Goal: Information Seeking & Learning: Check status

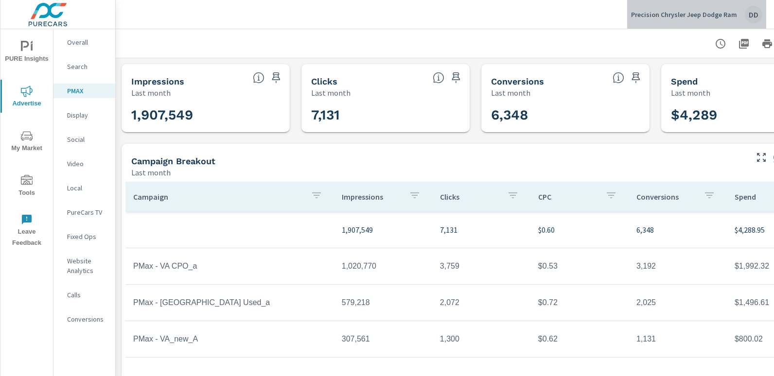
click at [754, 17] on div "DD" at bounding box center [754, 15] width 18 height 18
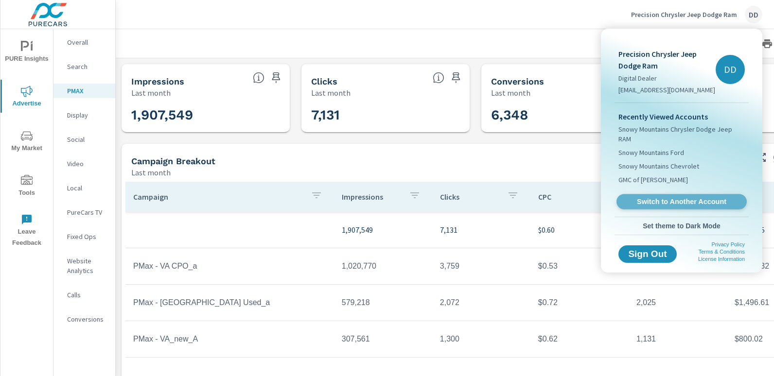
click at [670, 197] on span "Switch to Another Account" at bounding box center [681, 201] width 119 height 9
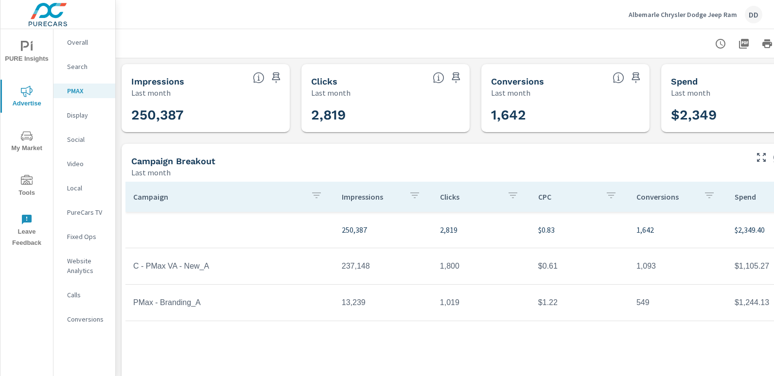
scroll to position [0, 69]
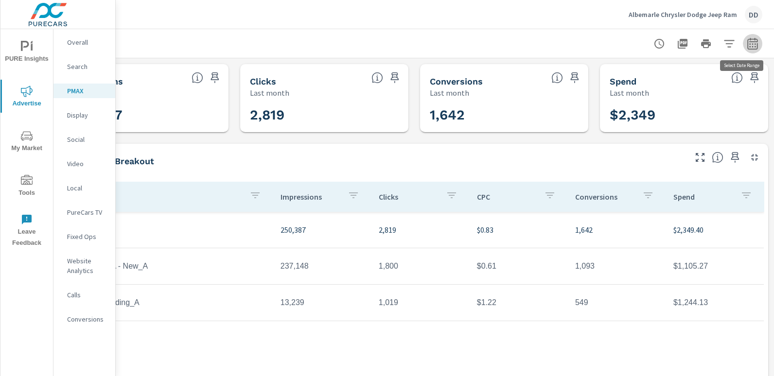
click at [749, 47] on icon "button" at bounding box center [753, 44] width 12 height 12
select select "Last month"
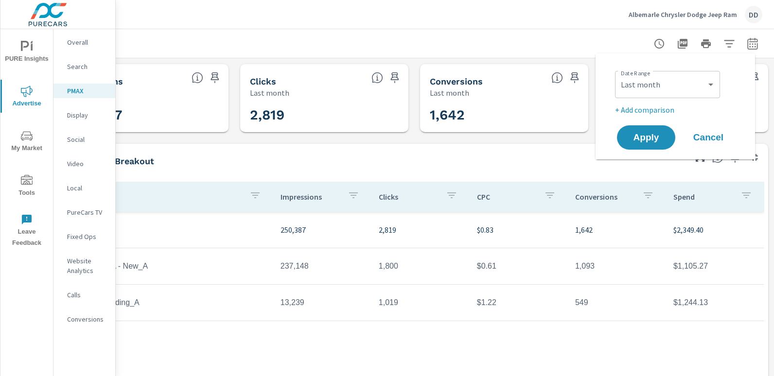
click at [659, 106] on p "+ Add comparison" at bounding box center [677, 110] width 124 height 12
select select "Previous period"
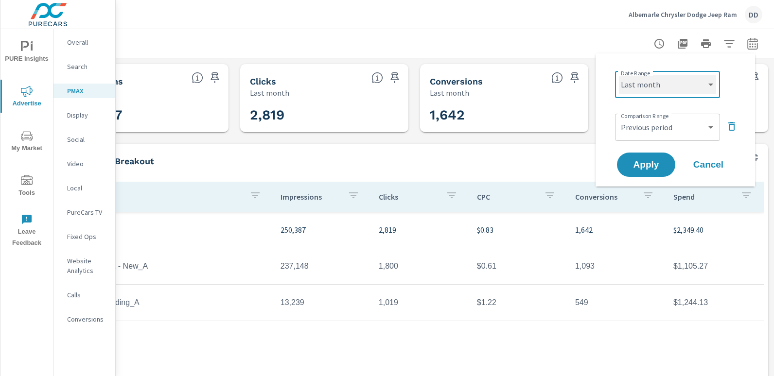
click at [651, 86] on select "Custom Yesterday Last week Last 7 days Last 14 days Last 30 days Last 45 days L…" at bounding box center [667, 84] width 97 height 19
click at [619, 75] on select "Custom Yesterday Last week Last 7 days Last 14 days Last 30 days Last 45 days L…" at bounding box center [667, 84] width 97 height 19
select select "Month to date"
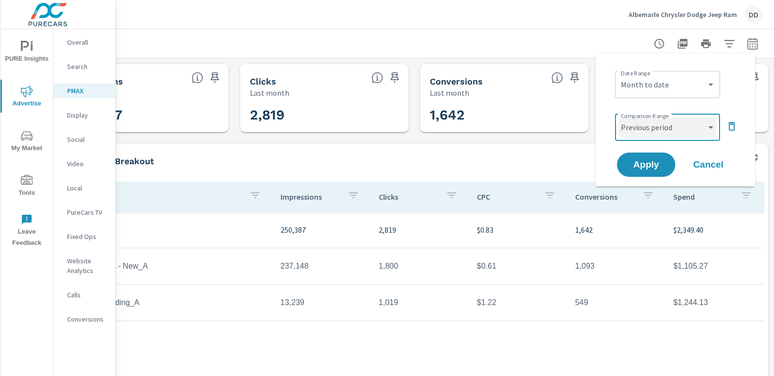
click at [661, 126] on select "Custom Previous period Previous month Previous year" at bounding box center [667, 127] width 97 height 19
click at [619, 118] on select "Custom Previous period Previous month Previous year" at bounding box center [667, 127] width 97 height 19
select select "custom"
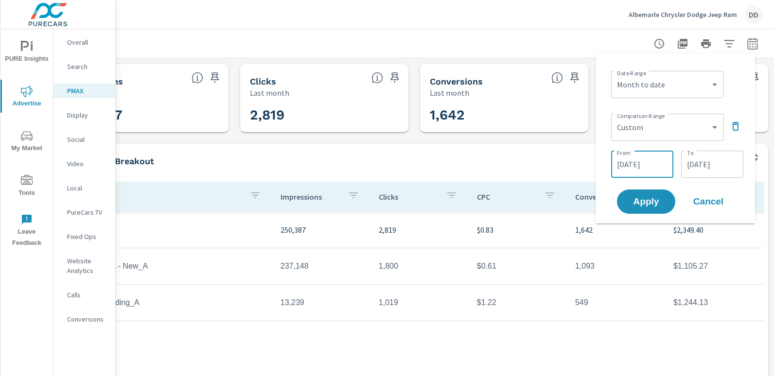
click at [642, 163] on input "08/21/2025" at bounding box center [642, 164] width 54 height 19
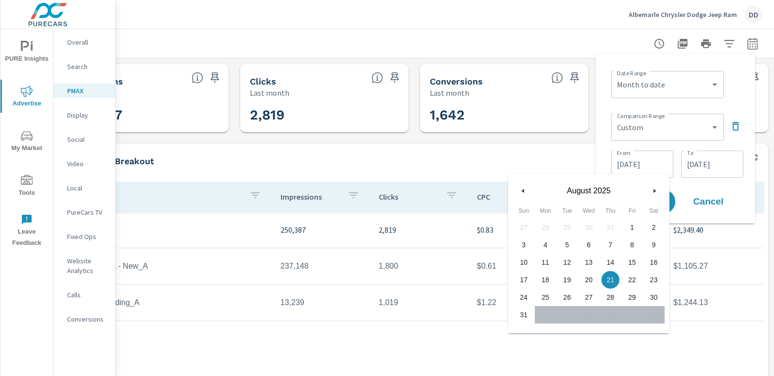
click at [630, 227] on span "1" at bounding box center [632, 227] width 22 height 13
type input "08/01/2025"
click at [719, 168] on input "08/31/2025" at bounding box center [712, 164] width 54 height 19
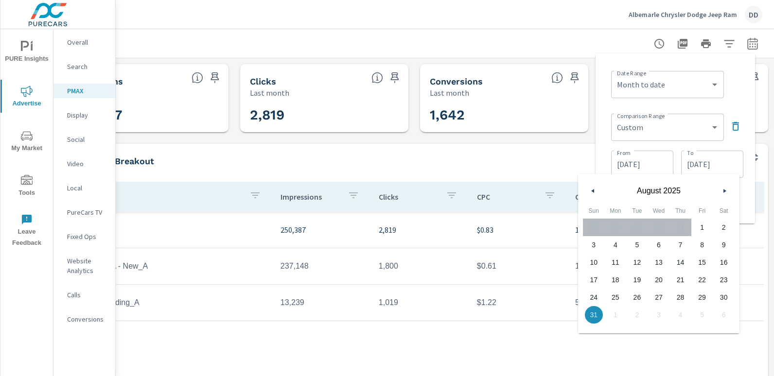
click at [719, 168] on input "08/31/2025" at bounding box center [712, 164] width 54 height 19
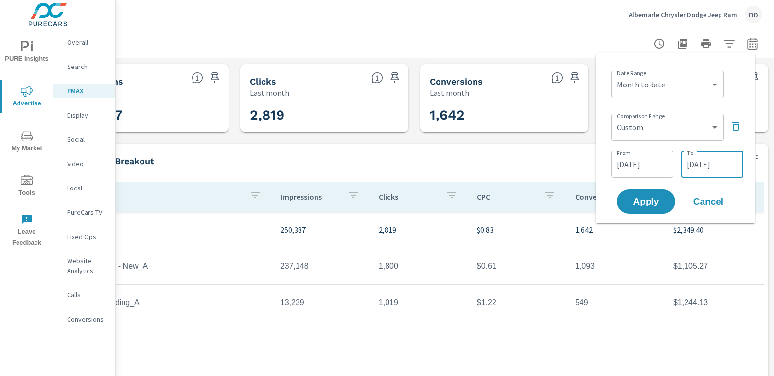
click at [719, 168] on input "08/31/2025" at bounding box center [712, 164] width 54 height 19
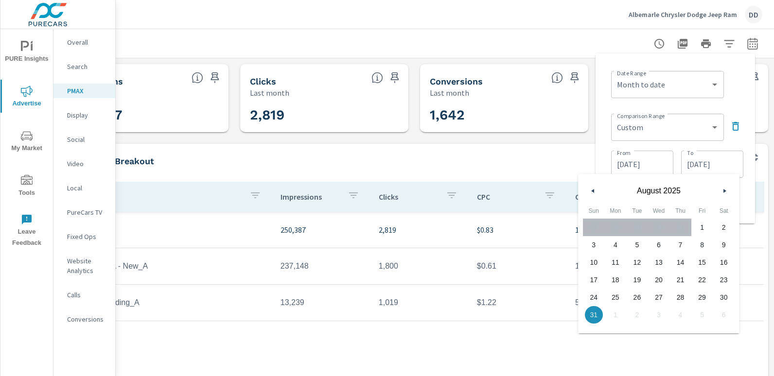
click at [616, 261] on span "11" at bounding box center [616, 262] width 22 height 13
type input "08/11/2025"
click at [728, 107] on div "Date Range Custom Yesterday Last week Last 7 days Last 14 days Last 30 days Las…" at bounding box center [675, 138] width 144 height 155
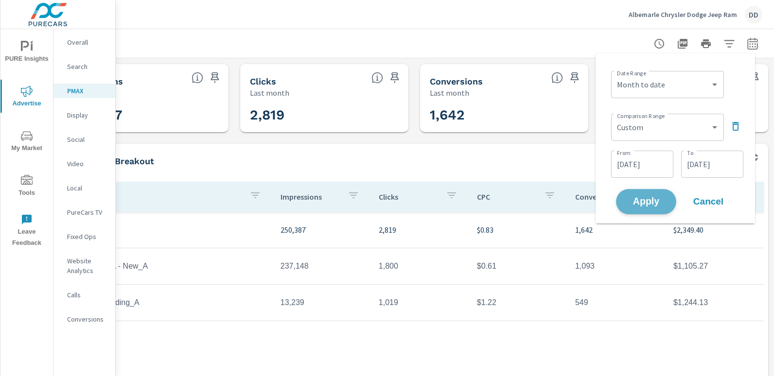
click at [652, 198] on span "Apply" at bounding box center [646, 201] width 40 height 9
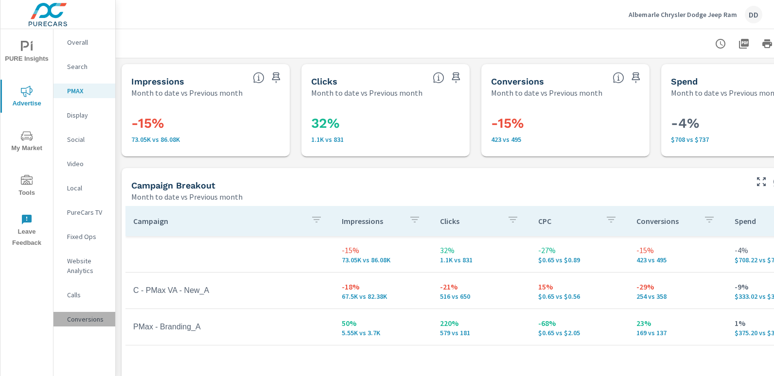
click at [84, 318] on p "Conversions" at bounding box center [87, 320] width 40 height 10
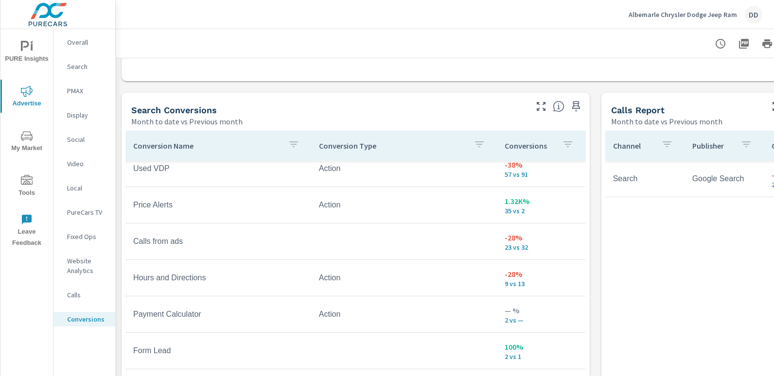
scroll to position [494, 0]
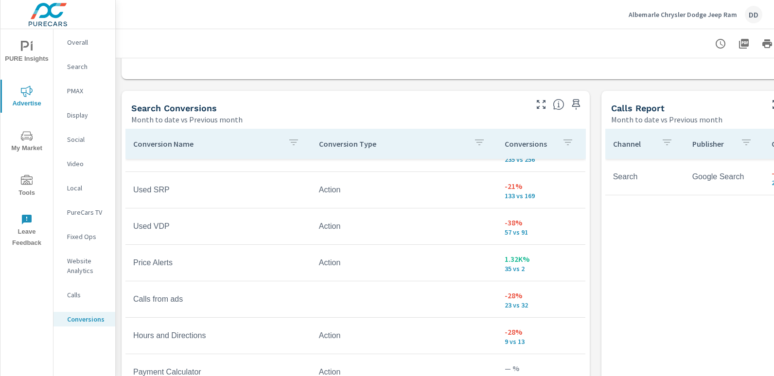
scroll to position [67, 0]
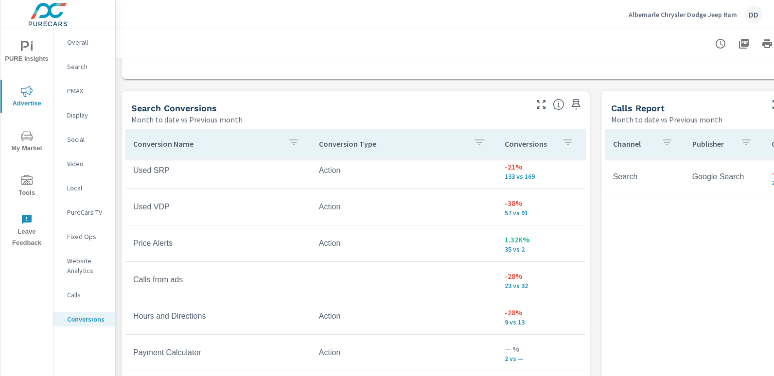
scroll to position [81, 0]
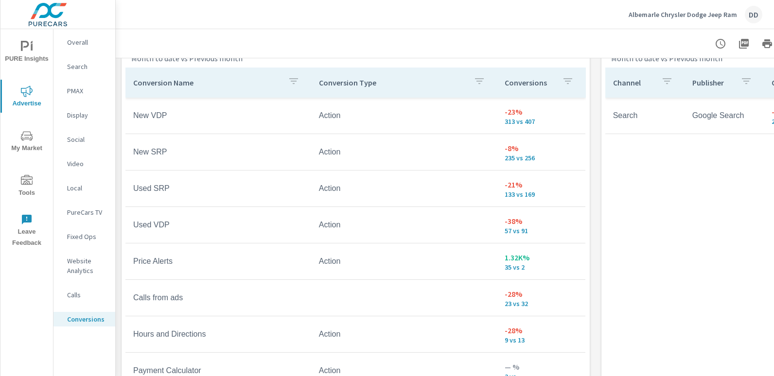
scroll to position [3, 0]
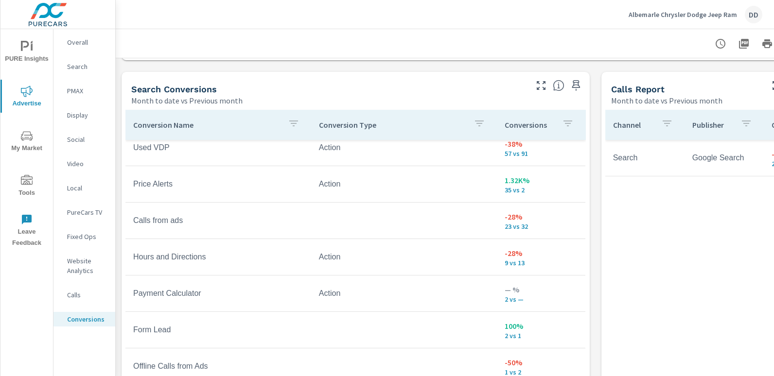
scroll to position [511, 0]
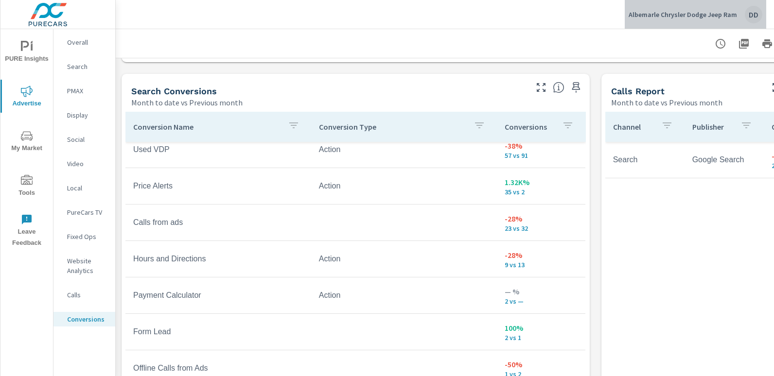
click at [759, 17] on div "DD" at bounding box center [754, 15] width 18 height 18
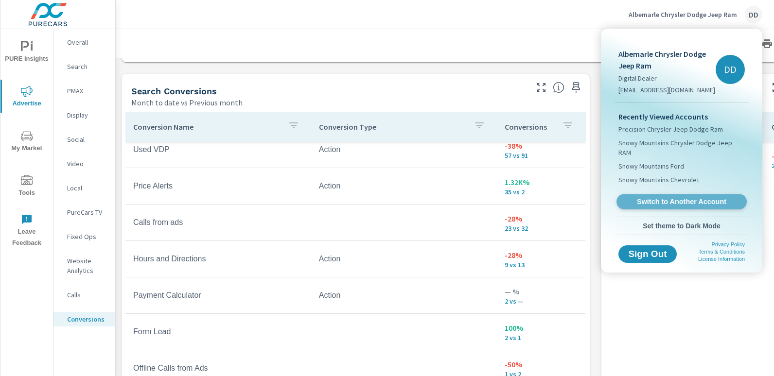
click at [677, 197] on span "Switch to Another Account" at bounding box center [681, 201] width 119 height 9
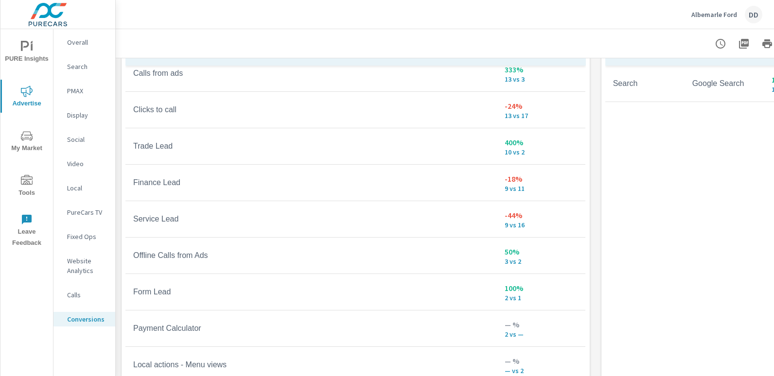
scroll to position [584, 0]
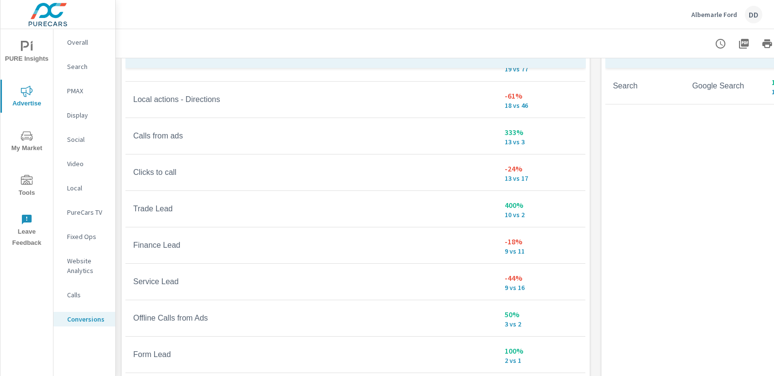
scroll to position [241, 0]
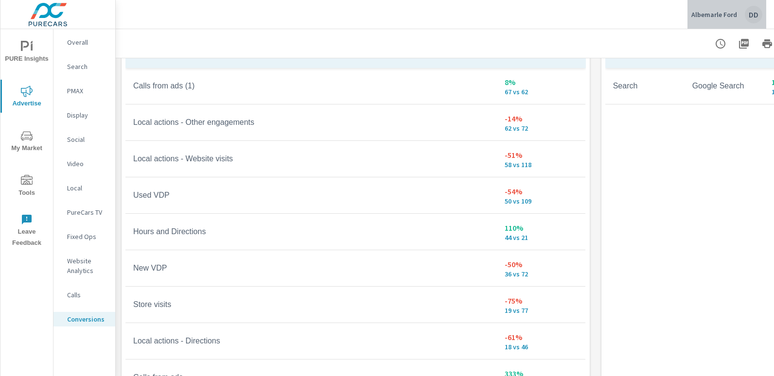
click at [757, 12] on div "DD" at bounding box center [754, 15] width 18 height 18
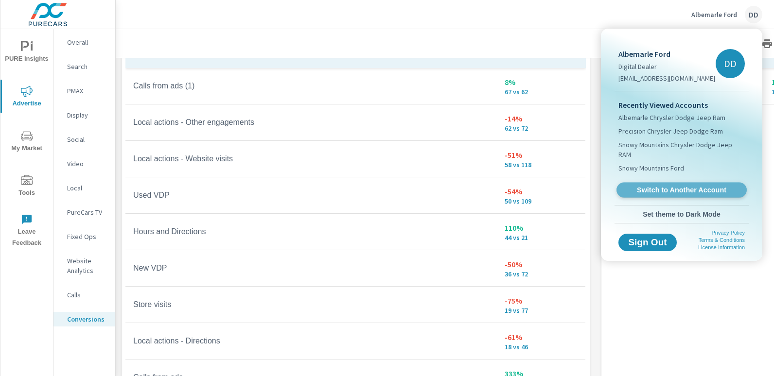
click at [665, 183] on link "Switch to Another Account" at bounding box center [682, 190] width 130 height 15
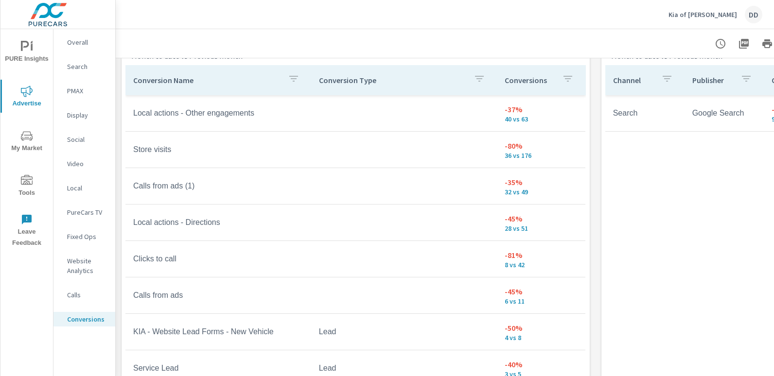
scroll to position [559, 0]
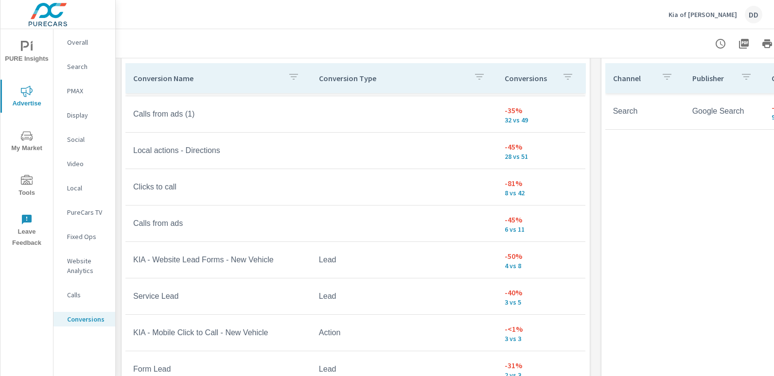
scroll to position [327, 0]
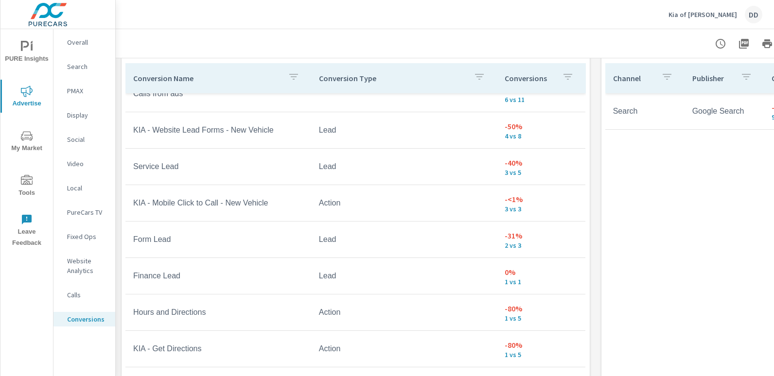
scroll to position [459, 0]
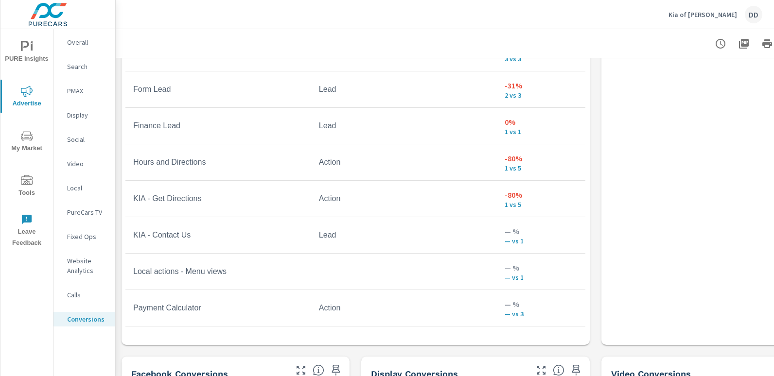
scroll to position [648, 0]
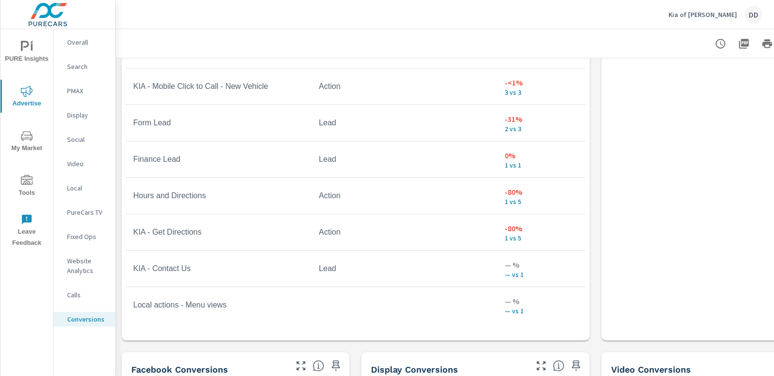
scroll to position [522, 0]
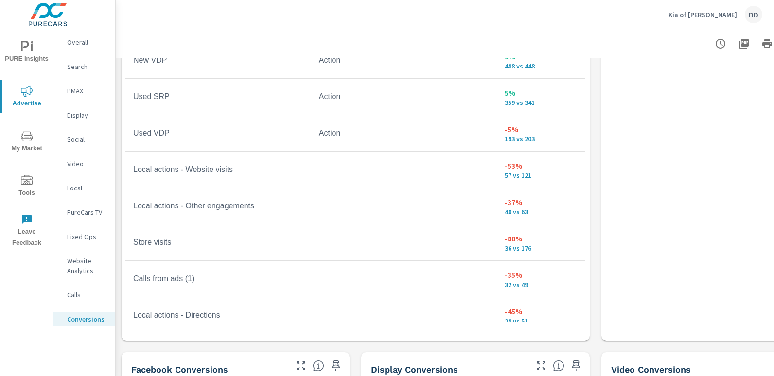
scroll to position [65, 0]
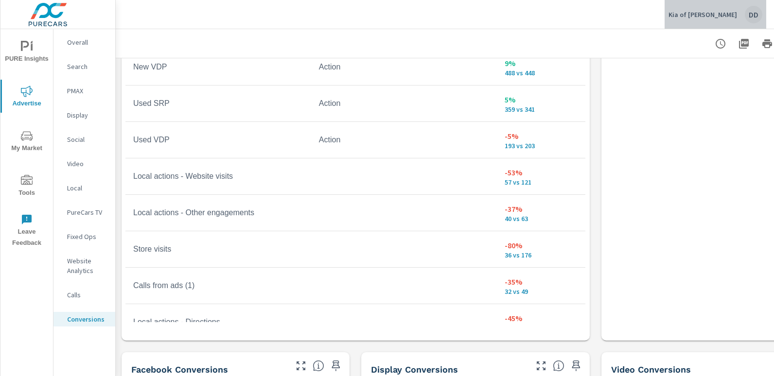
click at [750, 17] on div "DD" at bounding box center [754, 15] width 18 height 18
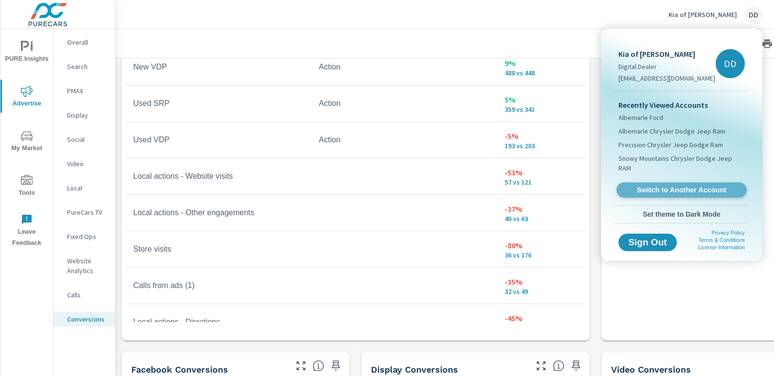
click at [685, 186] on span "Switch to Another Account" at bounding box center [681, 190] width 119 height 9
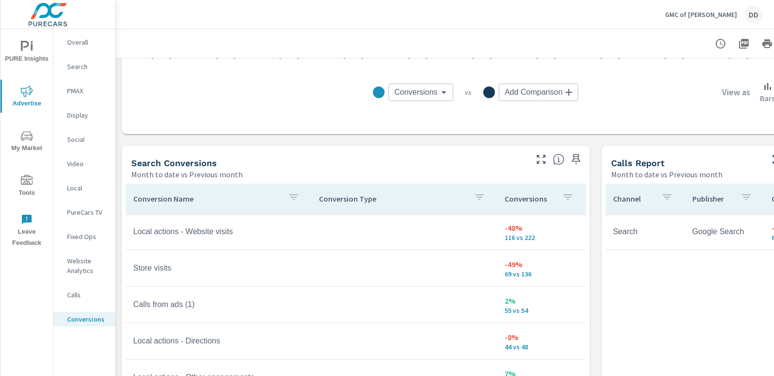
scroll to position [441, 0]
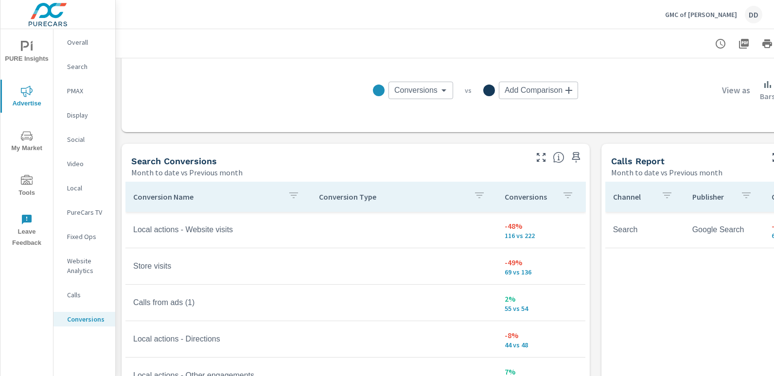
scroll to position [22, 0]
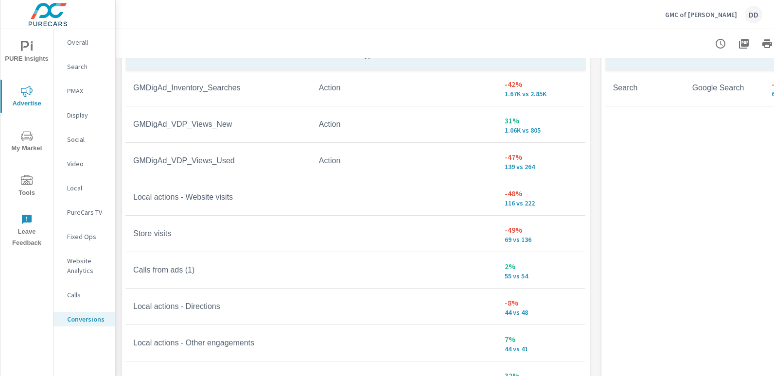
scroll to position [587, 0]
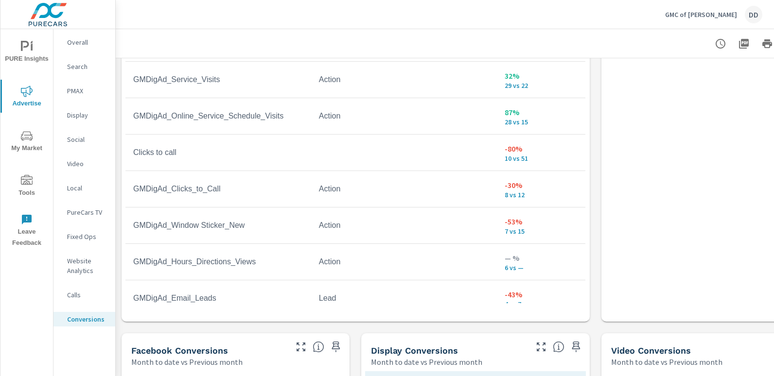
scroll to position [673, 0]
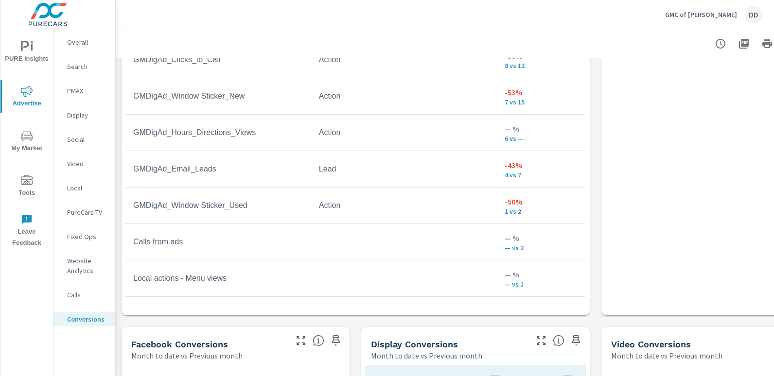
scroll to position [339, 0]
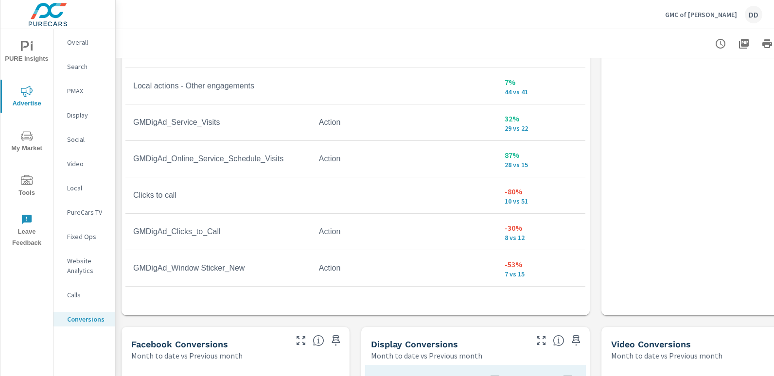
scroll to position [164, 0]
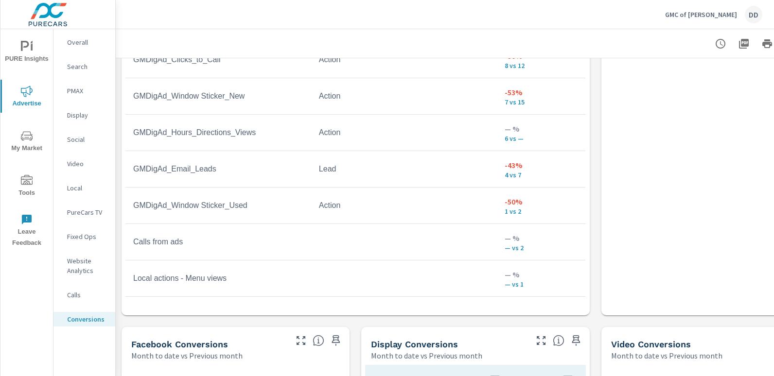
scroll to position [339, 0]
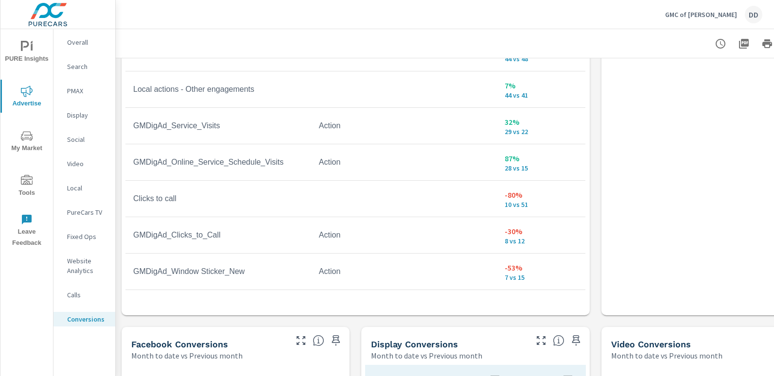
scroll to position [17, 0]
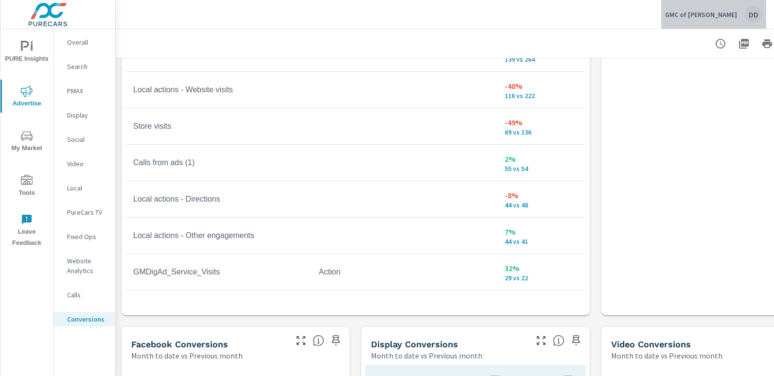
click at [755, 14] on div "DD" at bounding box center [754, 15] width 18 height 18
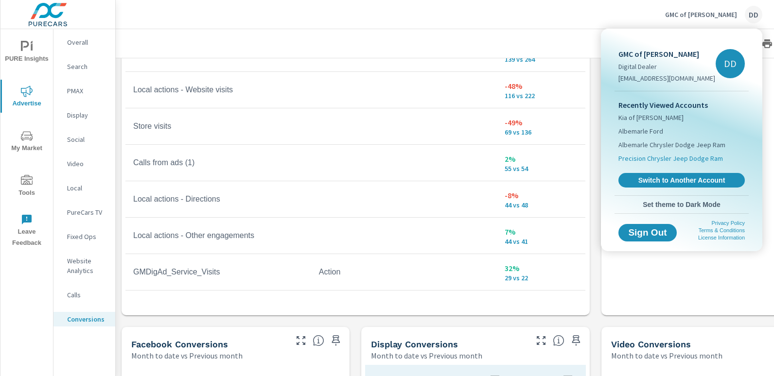
click at [687, 157] on span "Precision Chrysler Jeep Dodge Ram" at bounding box center [670, 159] width 105 height 10
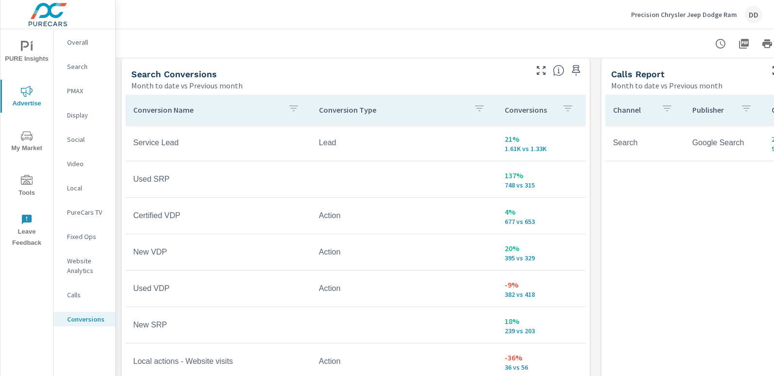
scroll to position [536, 0]
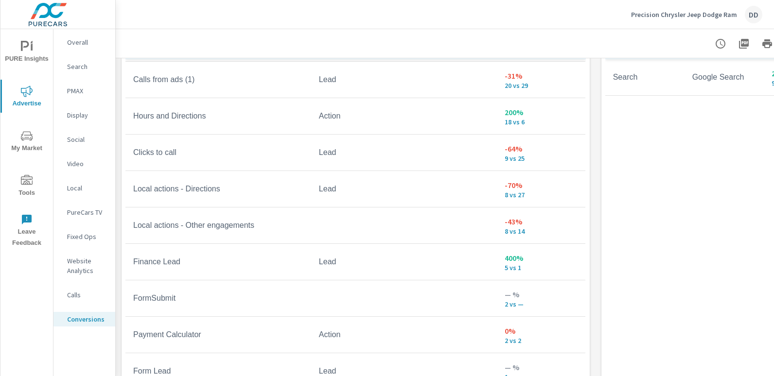
scroll to position [595, 0]
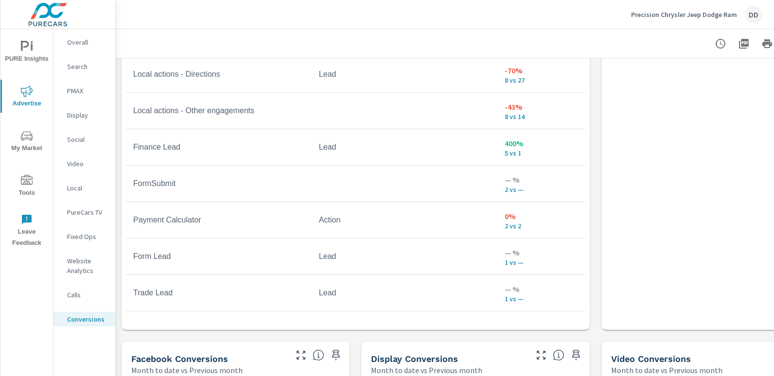
scroll to position [652, 0]
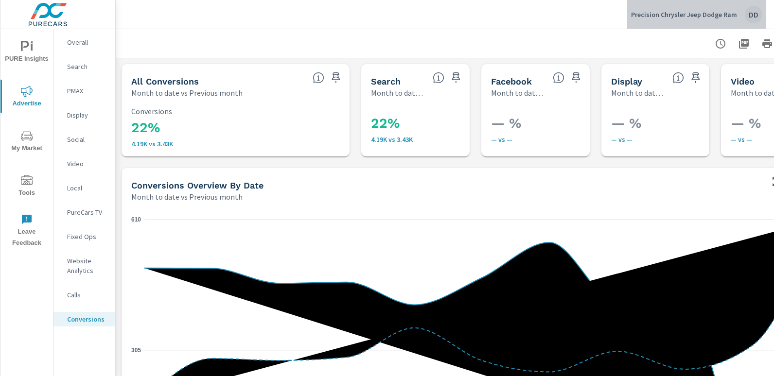
click at [758, 17] on div "DD" at bounding box center [754, 15] width 18 height 18
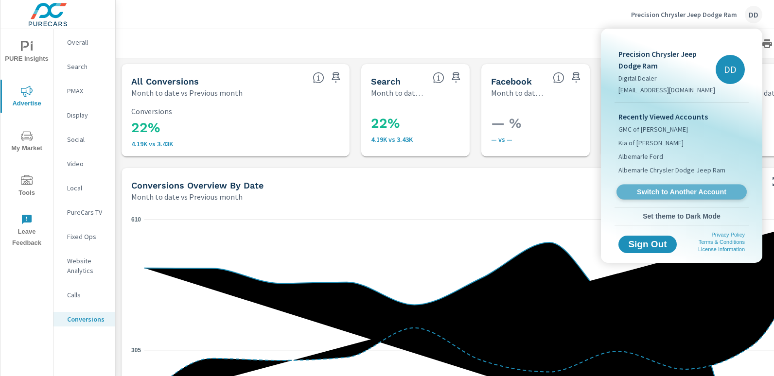
click at [663, 194] on span "Switch to Another Account" at bounding box center [681, 192] width 119 height 9
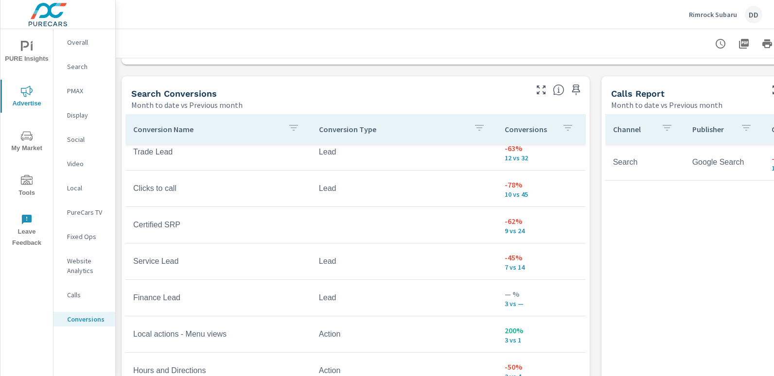
scroll to position [506, 0]
click at [586, 141] on div "Conversion Name Conversion Type Conversions Store visits -25% 49 vs 65 Local ac…" at bounding box center [356, 297] width 468 height 370
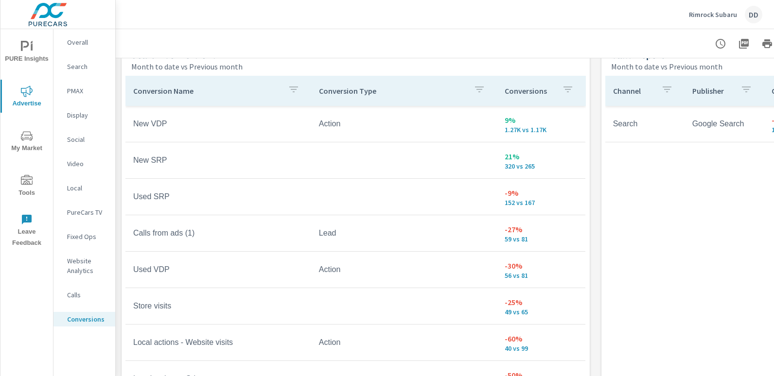
scroll to position [550, 0]
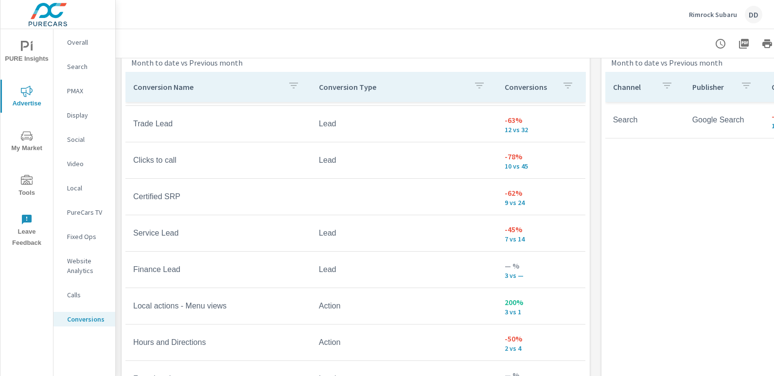
scroll to position [358, 0]
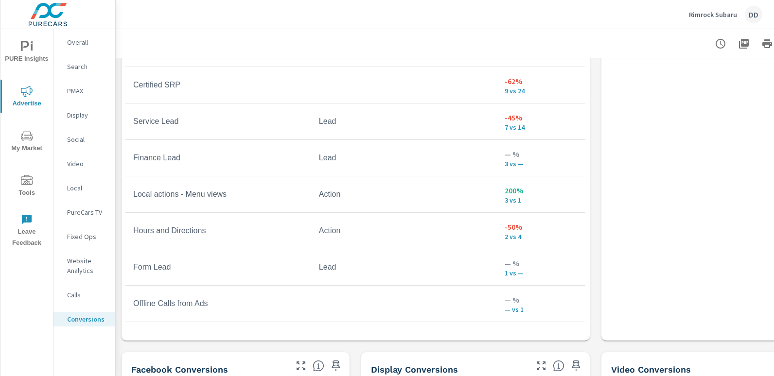
scroll to position [669, 0]
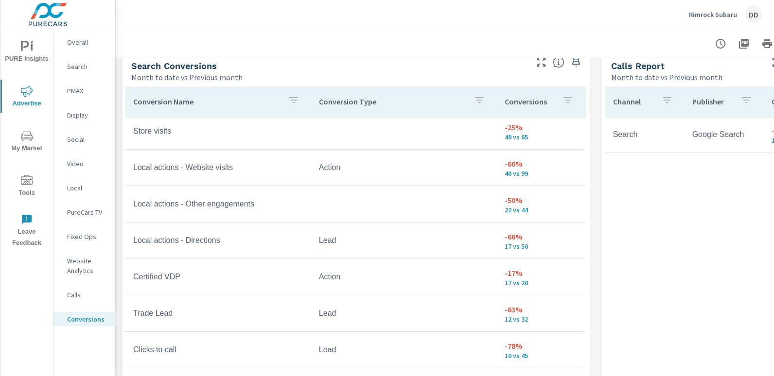
scroll to position [531, 0]
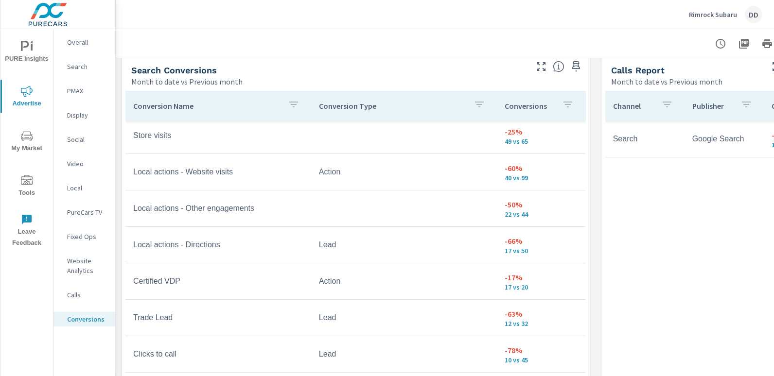
drag, startPoint x: 586, startPoint y: 286, endPoint x: 586, endPoint y: 238, distance: 47.6
click at [586, 238] on div "Conversion Name Conversion Type Conversions New VDP Action 9% 1.27K vs 1.17K Ne…" at bounding box center [356, 272] width 468 height 370
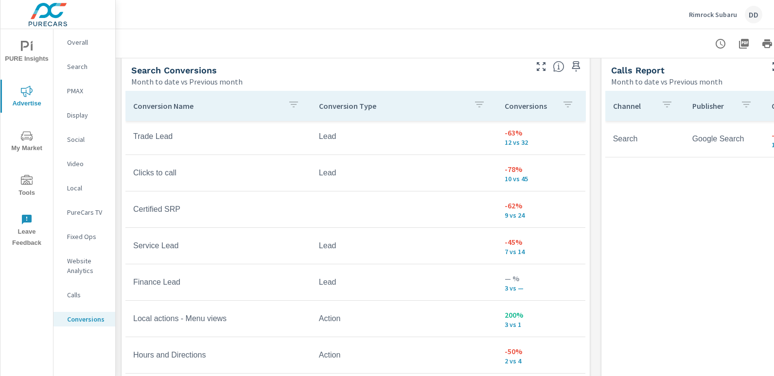
scroll to position [376, 0]
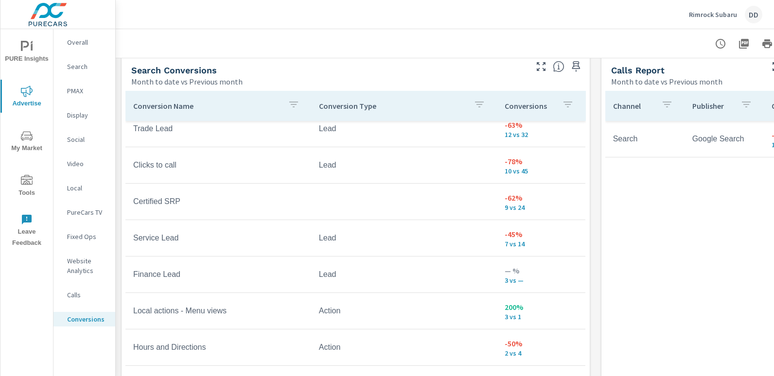
click at [753, 6] on div "DD" at bounding box center [754, 15] width 18 height 18
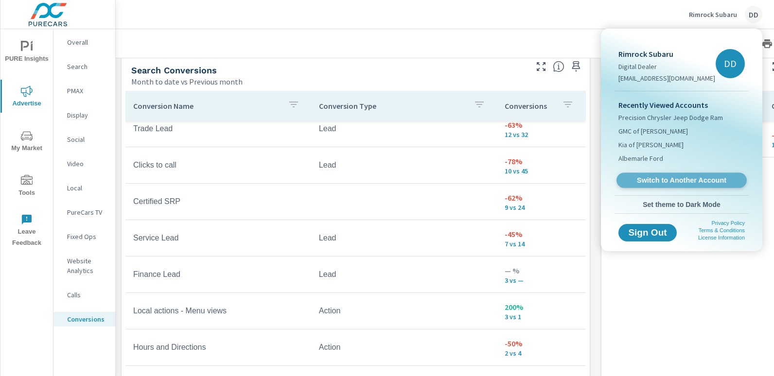
click at [678, 174] on link "Switch to Another Account" at bounding box center [682, 180] width 130 height 15
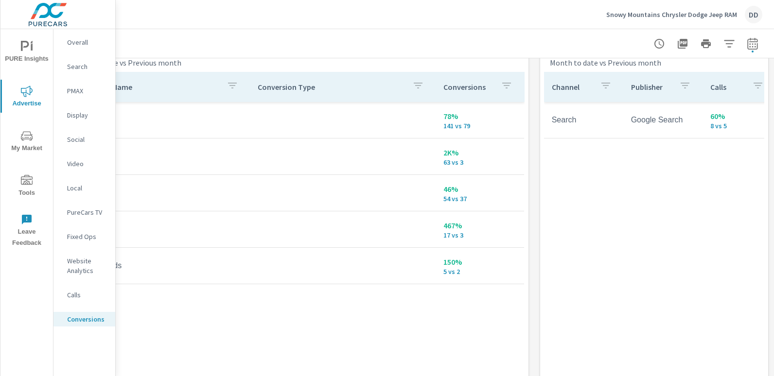
scroll to position [550, 0]
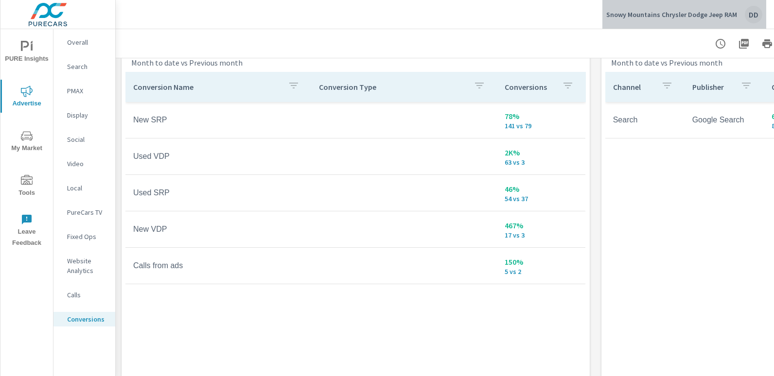
click at [747, 15] on div "DD" at bounding box center [754, 15] width 18 height 18
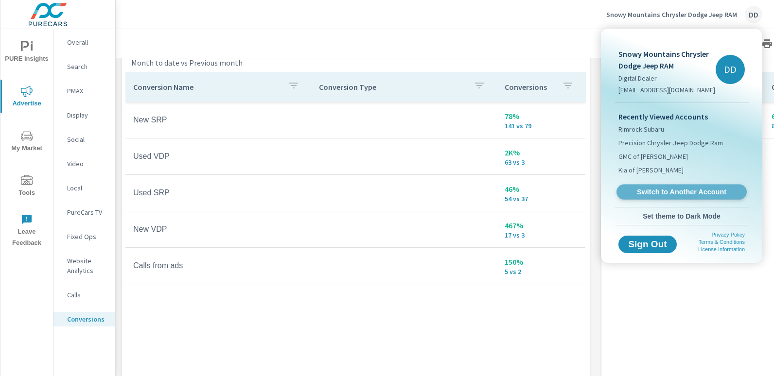
click at [674, 193] on span "Switch to Another Account" at bounding box center [681, 192] width 119 height 9
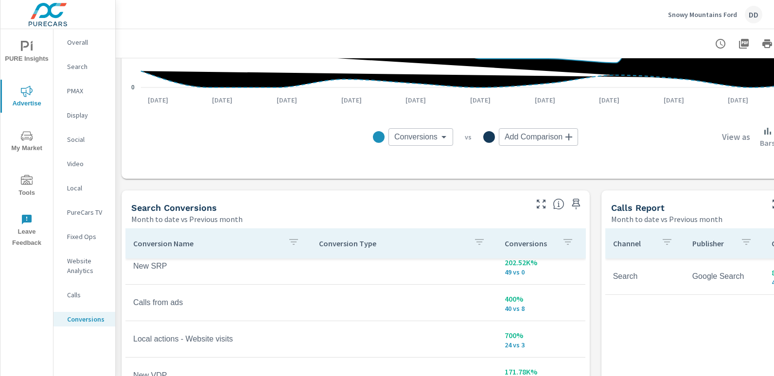
scroll to position [392, 0]
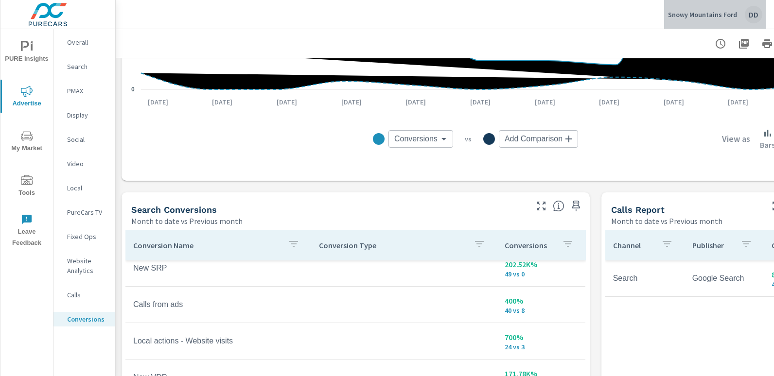
click at [761, 22] on div "Snowy Mountains Ford DD" at bounding box center [715, 15] width 94 height 18
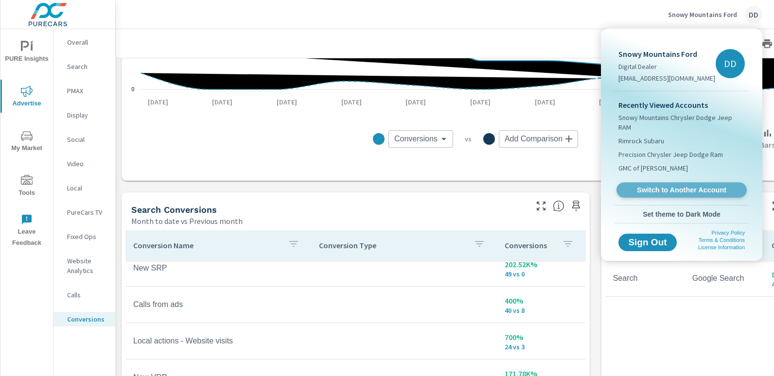
click at [688, 186] on span "Switch to Another Account" at bounding box center [681, 190] width 119 height 9
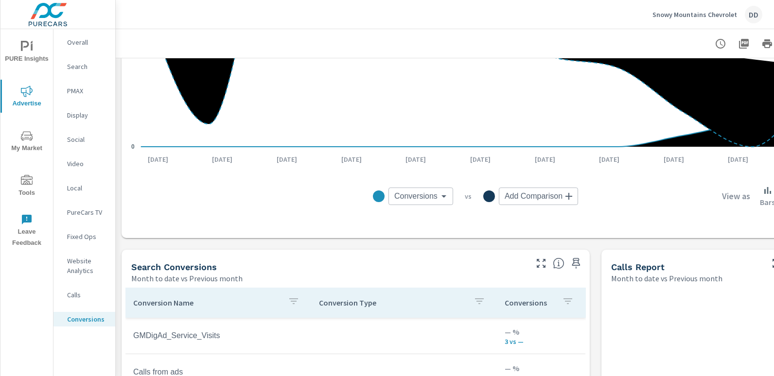
scroll to position [309, 0]
